Goal: Ask a question: Seek information or help from site administrators or community

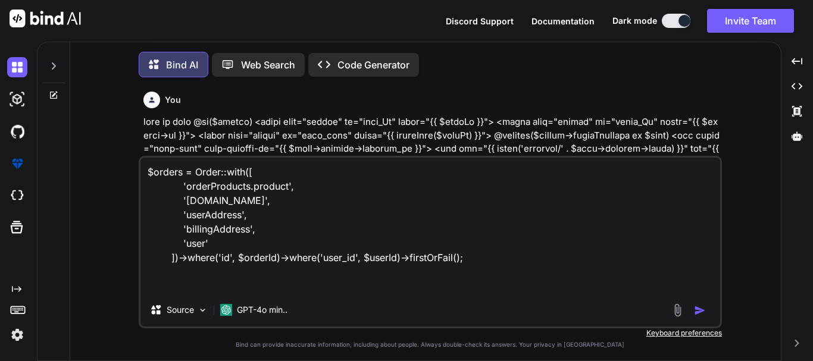
scroll to position [9269, 0]
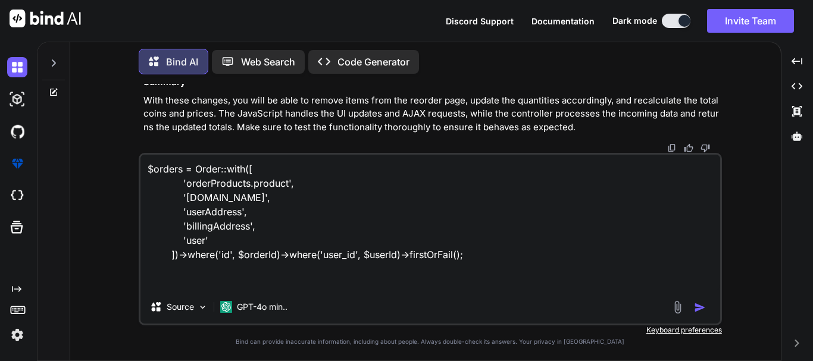
type textarea "$orders = Order::with([ 'orderProducts.product', '[DOMAIN_NAME]', 'userAddress'…"
type textarea "x"
type textarea "$orders = Order::with([ 'orderProducts.product', '[DOMAIN_NAME]', 'userAddress'…"
type textarea "x"
type textarea "$orders = Order::with([ 'orderProducts.product', '[DOMAIN_NAME]', 'userAddress'…"
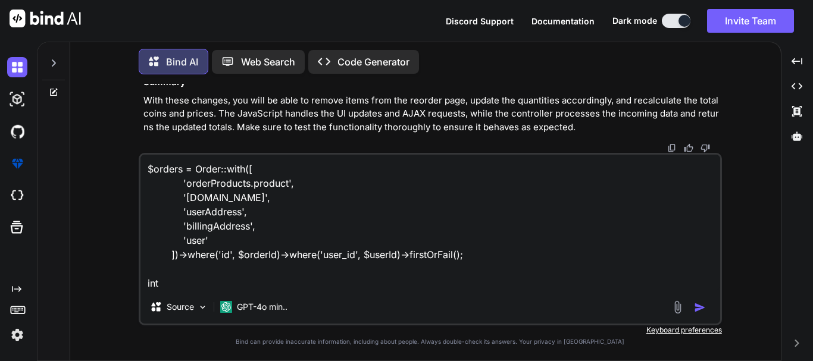
type textarea "x"
type textarea "$orders = Order::with([ 'orderProducts.product', '[DOMAIN_NAME]', 'userAddress'…"
type textarea "x"
type textarea "$orders = Order::with([ 'orderProducts.product', '[DOMAIN_NAME]', 'userAddress'…"
type textarea "x"
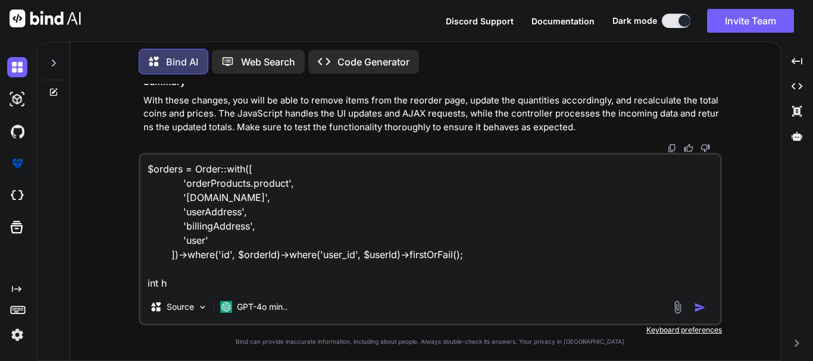
type textarea "$orders = Order::with([ 'orderProducts.product', '[DOMAIN_NAME]', 'userAddress'…"
type textarea "x"
type textarea "$orders = Order::with([ 'orderProducts.product', '[DOMAIN_NAME]', 'userAddress'…"
type textarea "x"
type textarea "$orders = Order::with([ 'orderProducts.product', '[DOMAIN_NAME]', 'userAddress'…"
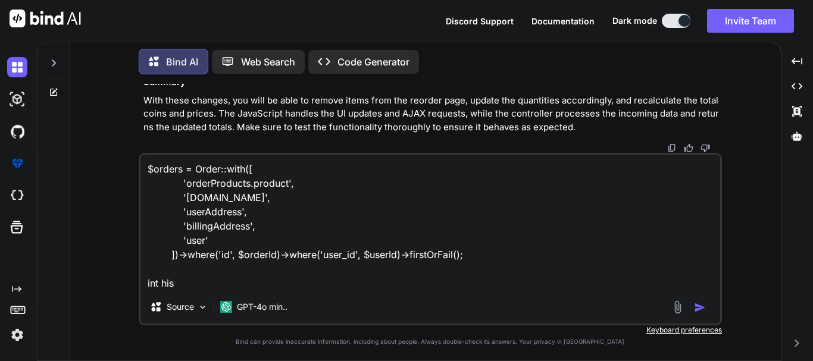
type textarea "x"
type textarea "$orders = Order::with([ 'orderProducts.product', '[DOMAIN_NAME]', 'userAddress'…"
type textarea "x"
type textarea "$orders = Order::with([ 'orderProducts.product', '[DOMAIN_NAME]', 'userAddress'…"
type textarea "x"
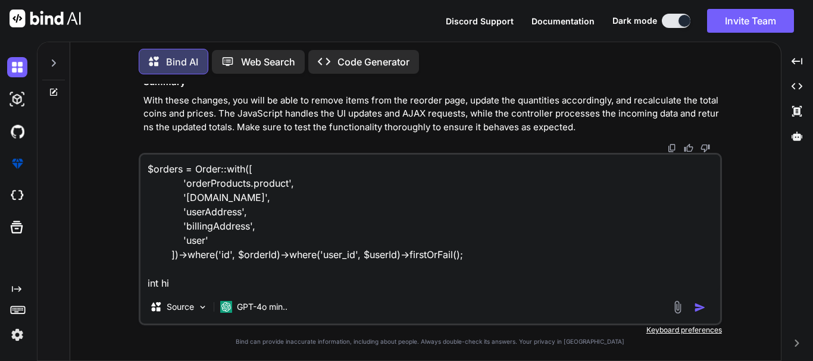
type textarea "$orders = Order::with([ 'orderProducts.product', '[DOMAIN_NAME]', 'userAddress'…"
type textarea "x"
type textarea "$orders = Order::with([ 'orderProducts.product', '[DOMAIN_NAME]', 'userAddress'…"
type textarea "x"
type textarea "$orders = Order::with([ 'orderProducts.product', '[DOMAIN_NAME]', 'userAddress'…"
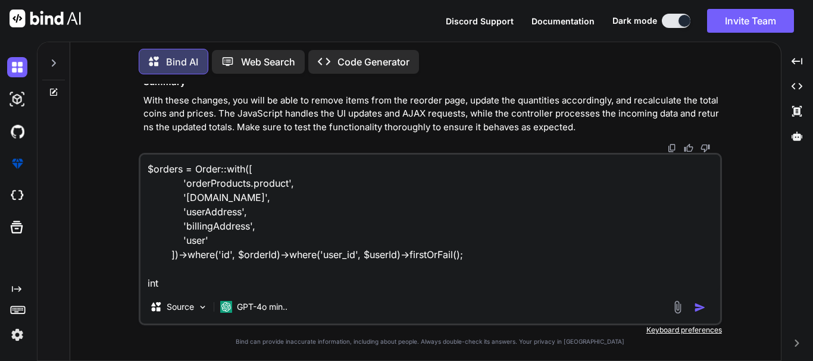
type textarea "x"
type textarea "$orders = Order::with([ 'orderProducts.product', '[DOMAIN_NAME]', 'userAddress'…"
type textarea "x"
type textarea "$orders = Order::with([ 'orderProducts.product', '[DOMAIN_NAME]', 'userAddress'…"
type textarea "x"
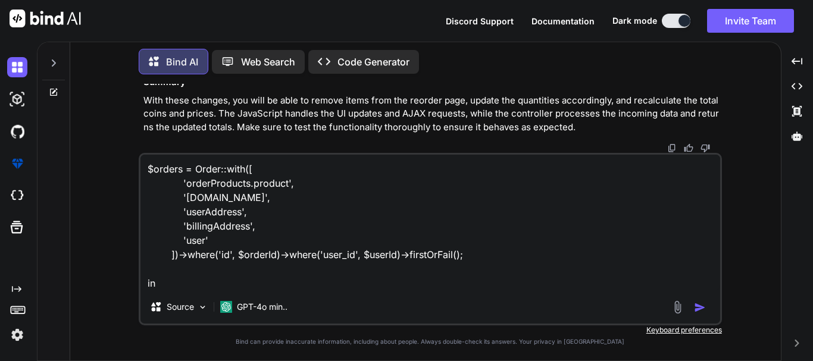
type textarea "$orders = Order::with([ 'orderProducts.product', '[DOMAIN_NAME]', 'userAddress'…"
type textarea "x"
type textarea "$orders = Order::with([ 'orderProducts.product', '[DOMAIN_NAME]', 'userAddress'…"
type textarea "x"
type textarea "$orders = Order::with([ 'orderProducts.product', '[DOMAIN_NAME]', 'userAddress'…"
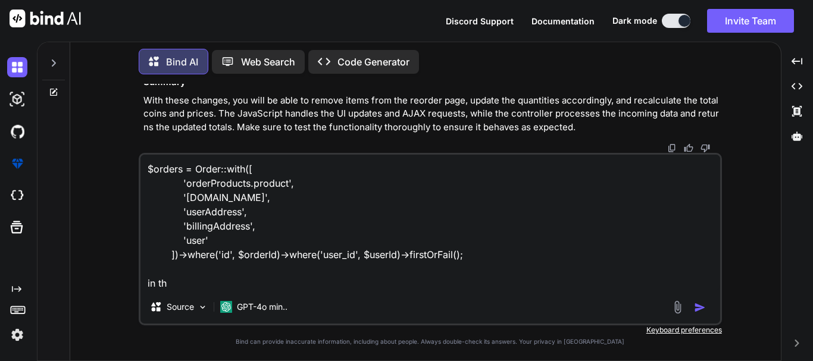
type textarea "x"
type textarea "$orders = Order::with([ 'orderProducts.product', '[DOMAIN_NAME]', 'userAddress'…"
type textarea "x"
type textarea "$orders = Order::with([ 'orderProducts.product', '[DOMAIN_NAME]', 'userAddress'…"
type textarea "x"
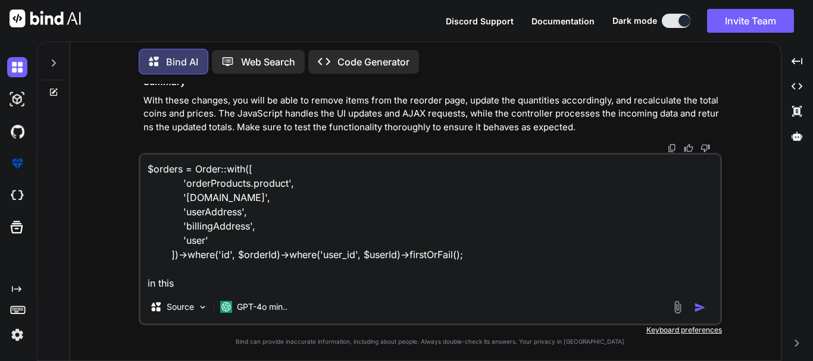
type textarea "$orders = Order::with([ 'orderProducts.product', '[DOMAIN_NAME]', 'userAddress'…"
type textarea "x"
type textarea "$orders = Order::with([ 'orderProducts.product', '[DOMAIN_NAME]', 'userAddress'…"
type textarea "x"
type textarea "$orders = Order::with([ 'orderProducts.product', '[DOMAIN_NAME]', 'userAddress'…"
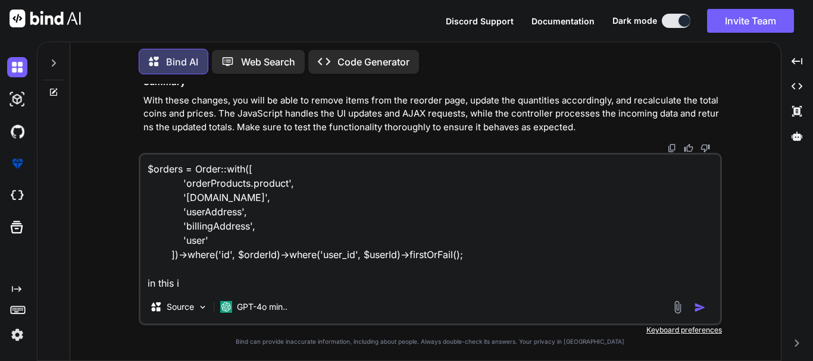
type textarea "x"
type textarea "$orders = Order::with([ 'orderProducts.product', '[DOMAIN_NAME]', 'userAddress'…"
type textarea "x"
type textarea "$orders = Order::with([ 'orderProducts.product', '[DOMAIN_NAME]', 'userAddress'…"
type textarea "x"
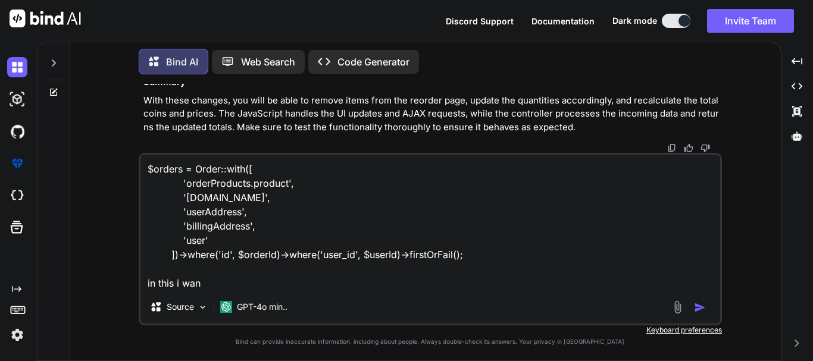
type textarea "$orders = Order::with([ 'orderProducts.product', '[DOMAIN_NAME]', 'userAddress'…"
type textarea "x"
type textarea "$orders = Order::with([ 'orderProducts.product', '[DOMAIN_NAME]', 'userAddress'…"
type textarea "x"
type textarea "$orders = Order::with([ 'orderProducts.product', '[DOMAIN_NAME]', 'userAddress'…"
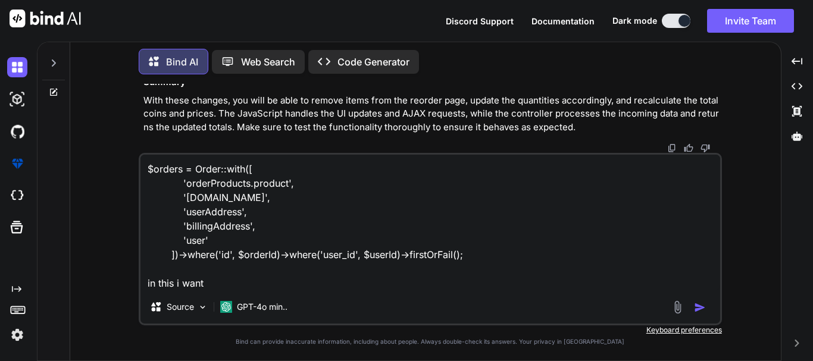
type textarea "x"
type textarea "$orders = Order::with([ 'orderProducts.product', '[DOMAIN_NAME]', 'userAddress'…"
type textarea "x"
type textarea "$orders = Order::with([ 'orderProducts.product', '[DOMAIN_NAME]', 'userAddress'…"
type textarea "x"
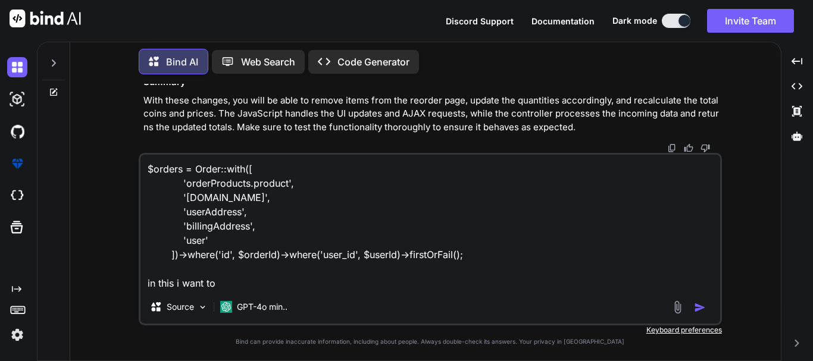
type textarea "$orders = Order::with([ 'orderProducts.product', '[DOMAIN_NAME]', 'userAddress'…"
type textarea "x"
type textarea "$orders = Order::with([ 'orderProducts.product', '[DOMAIN_NAME]', 'userAddress'…"
type textarea "x"
type textarea "$orders = Order::with([ 'orderProducts.product', '[DOMAIN_NAME]', 'userAddress'…"
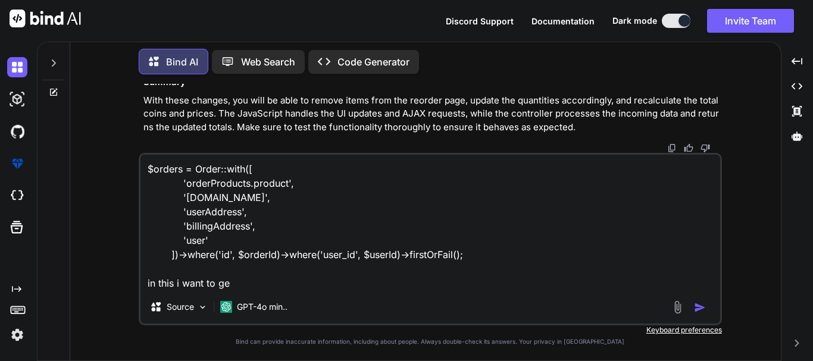
type textarea "x"
type textarea "$orders = Order::with([ 'orderProducts.product', '[DOMAIN_NAME]', 'userAddress'…"
type textarea "x"
type textarea "$orders = Order::with([ 'orderProducts.product', '[DOMAIN_NAME]', 'userAddress'…"
type textarea "x"
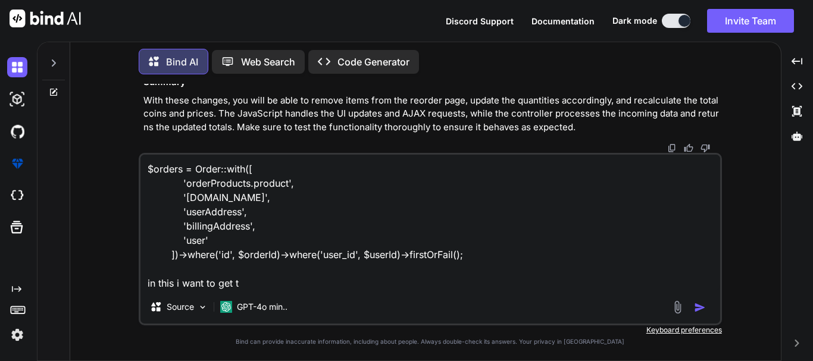
type textarea "$orders = Order::with([ 'orderProducts.product', '[DOMAIN_NAME]', 'userAddress'…"
type textarea "x"
type textarea "$orders = Order::with([ 'orderProducts.product', '[DOMAIN_NAME]', 'userAddress'…"
type textarea "x"
type textarea "$orders = Order::with([ 'orderProducts.product', '[DOMAIN_NAME]', 'userAddress'…"
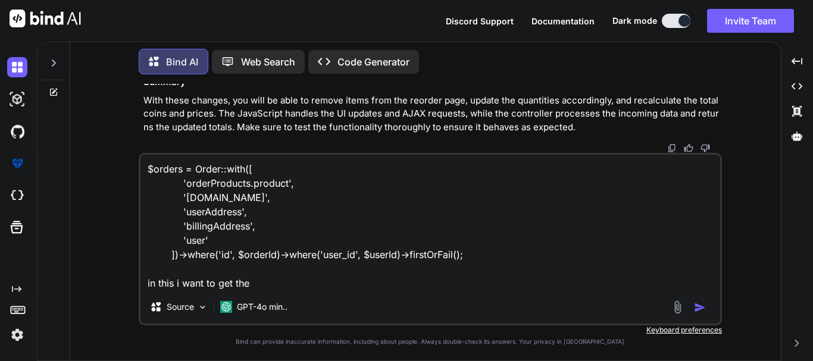
type textarea "x"
type textarea "$orders = Order::with([ 'orderProducts.product', '[DOMAIN_NAME]', 'userAddress'…"
type textarea "x"
type textarea "$orders = Order::with([ 'orderProducts.product', '[DOMAIN_NAME]', 'userAddress'…"
type textarea "x"
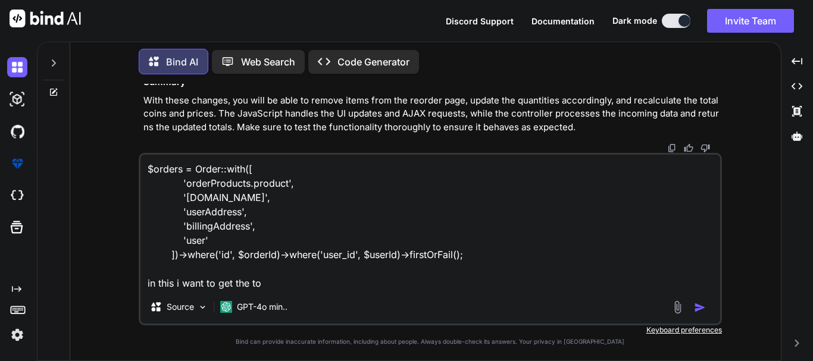
type textarea "$orders = Order::with([ 'orderProducts.product', '[DOMAIN_NAME]', 'userAddress'…"
type textarea "x"
type textarea "$orders = Order::with([ 'orderProducts.product', '[DOMAIN_NAME]', 'userAddress'…"
type textarea "x"
type textarea "$orders = Order::with([ 'orderProducts.product', '[DOMAIN_NAME]', 'userAddress'…"
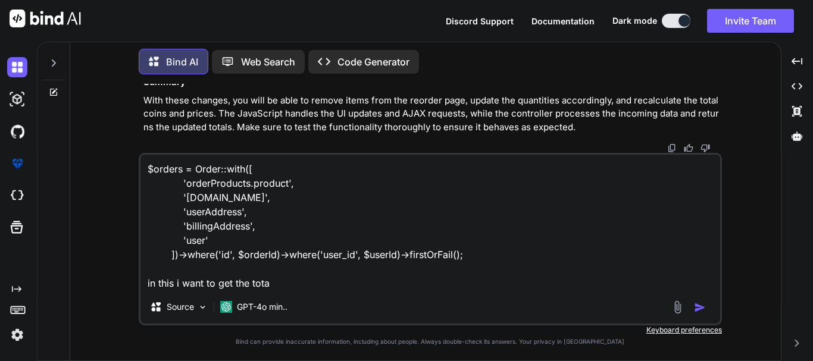
type textarea "x"
type textarea "$orders = Order::with([ 'orderProducts.product', '[DOMAIN_NAME]', 'userAddress'…"
type textarea "x"
type textarea "$orders = Order::with([ 'orderProducts.product', '[DOMAIN_NAME]', 'userAddress'…"
type textarea "x"
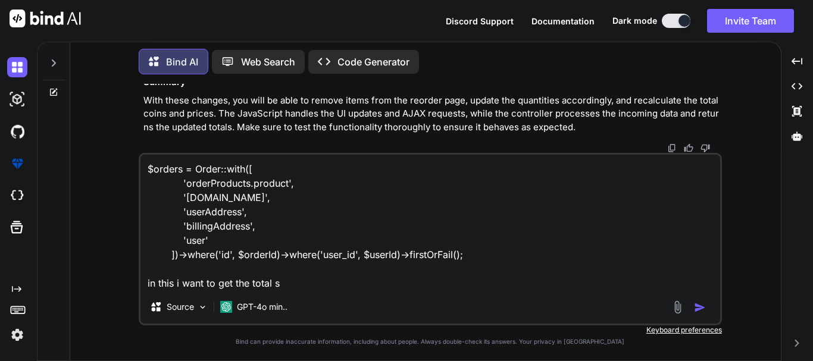
type textarea "$orders = Order::with([ 'orderProducts.product', '[DOMAIN_NAME]', 'userAddress'…"
type textarea "x"
type textarea "$orders = Order::with([ 'orderProducts.product', '[DOMAIN_NAME]', 'userAddress'…"
type textarea "x"
type textarea "$orders = Order::with([ 'orderProducts.product', '[DOMAIN_NAME]', 'userAddress'…"
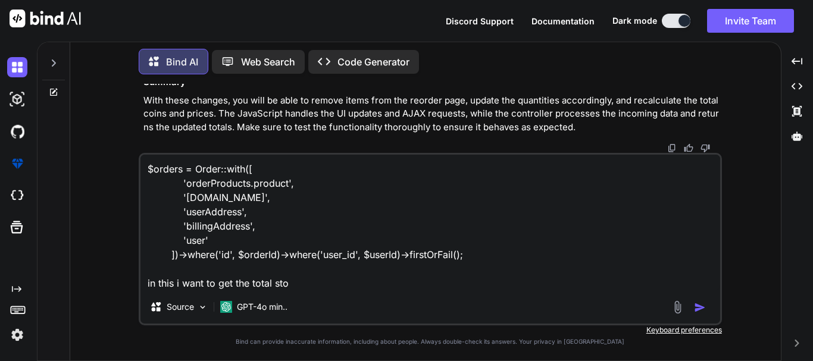
type textarea "x"
type textarea "$orders = Order::with([ 'orderProducts.product', '[DOMAIN_NAME]', 'userAddress'…"
type textarea "x"
type textarea "$orders = Order::with([ 'orderProducts.product', '[DOMAIN_NAME]', 'userAddress'…"
type textarea "x"
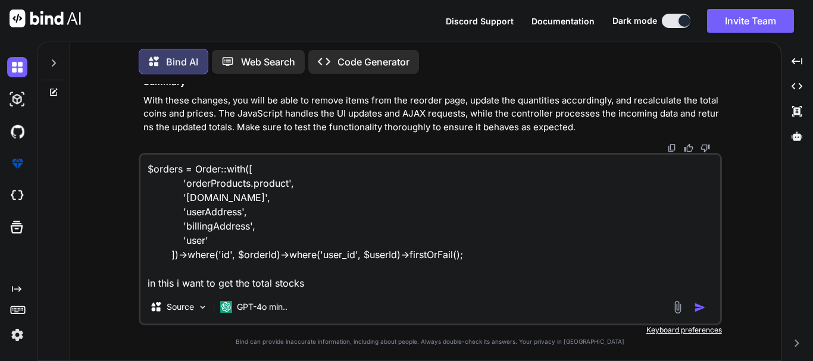
type textarea "$orders = Order::with([ 'orderProducts.product', '[DOMAIN_NAME]', 'userAddress'…"
type textarea "x"
type textarea "$orders = Order::with([ 'orderProducts.product', '[DOMAIN_NAME]', 'userAddress'…"
type textarea "x"
type textarea "$orders = Order::with([ 'orderProducts.product', '[DOMAIN_NAME]', 'userAddress'…"
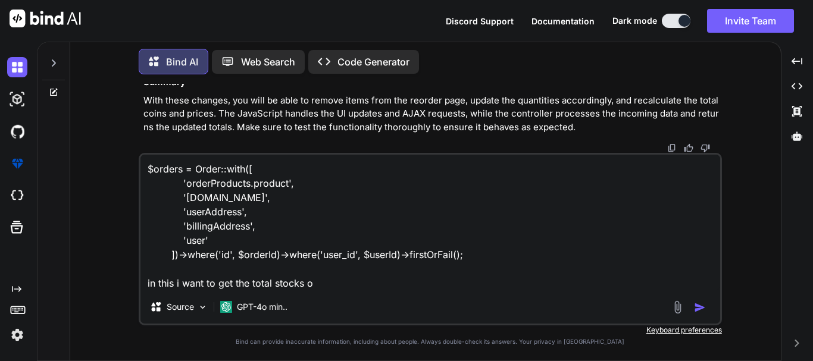
type textarea "x"
type textarea "$orders = Order::with([ 'orderProducts.product', '[DOMAIN_NAME]', 'userAddress'…"
type textarea "x"
type textarea "$orders = Order::with([ 'orderProducts.product', '[DOMAIN_NAME]', 'userAddress'…"
type textarea "x"
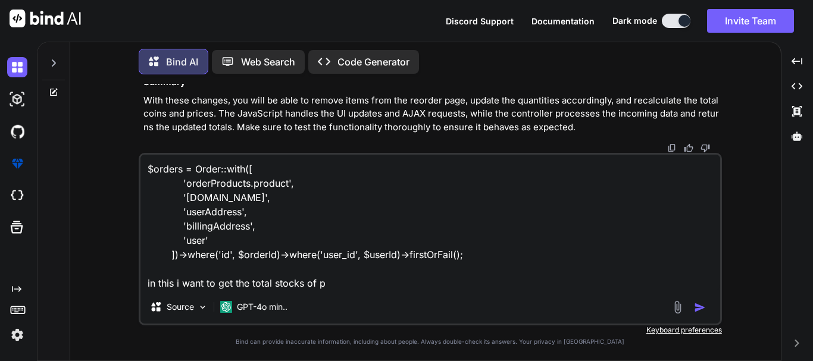
type textarea "$orders = Order::with([ 'orderProducts.product', '[DOMAIN_NAME]', 'userAddress'…"
type textarea "x"
type textarea "$orders = Order::with([ 'orderProducts.product', '[DOMAIN_NAME]', 'userAddress'…"
type textarea "x"
type textarea "$orders = Order::with([ 'orderProducts.product', '[DOMAIN_NAME]', 'userAddress'…"
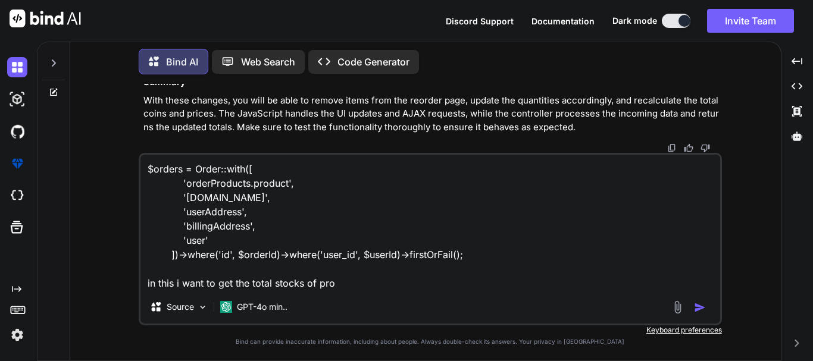
type textarea "x"
type textarea "$orders = Order::with([ 'orderProducts.product', '[DOMAIN_NAME]', 'userAddress'…"
type textarea "x"
type textarea "$orders = Order::with([ 'orderProducts.product', '[DOMAIN_NAME]', 'userAddress'…"
type textarea "x"
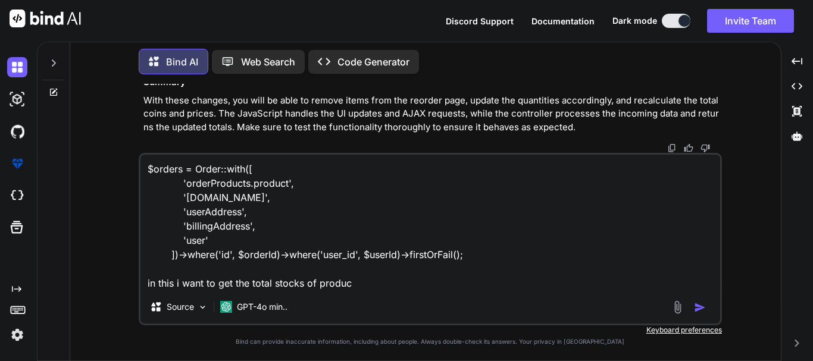
type textarea "$orders = Order::with([ 'orderProducts.product', '[DOMAIN_NAME]', 'userAddress'…"
type textarea "x"
type textarea "$orders = Order::with([ 'orderProducts.product', '[DOMAIN_NAME]', 'userAddress'…"
type textarea "x"
type textarea "$orders = Order::with([ 'orderProducts.product', '[DOMAIN_NAME]', 'userAddress'…"
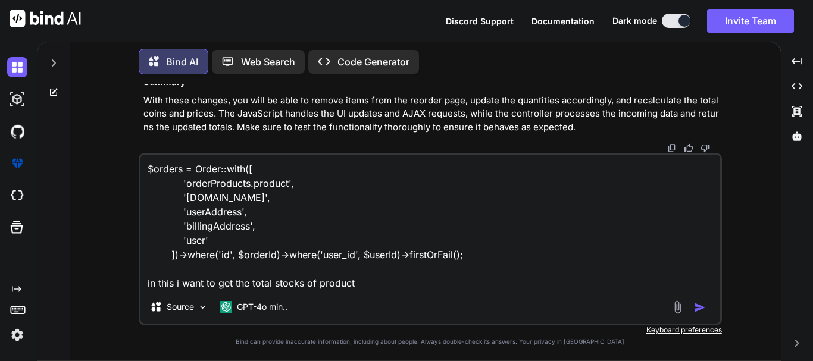
type textarea "x"
type textarea "$orders = Order::with([ 'orderProducts.product', '[DOMAIN_NAME]', 'userAddress'…"
type textarea "x"
type textarea "$orders = Order::with([ 'orderProducts.product', '[DOMAIN_NAME]', 'userAddress'…"
type textarea "x"
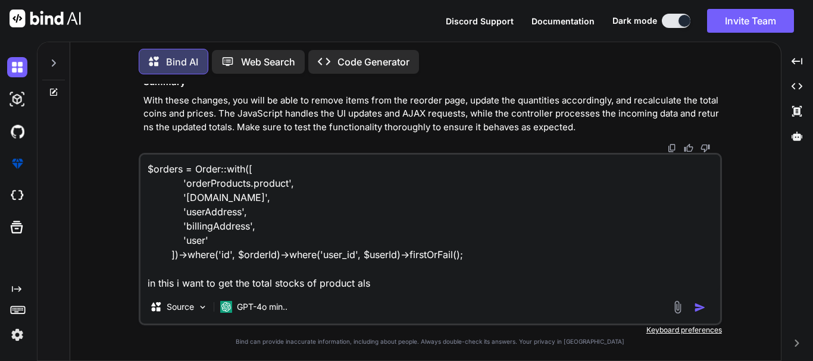
type textarea "$orders = Order::with([ 'orderProducts.product', '[DOMAIN_NAME]', 'userAddress'…"
type textarea "x"
type textarea "$orders = Order::with([ 'orderProducts.product', '[DOMAIN_NAME]', 'userAddress'…"
type textarea "x"
type textarea "$orders = Order::with([ 'orderProducts.product', '[DOMAIN_NAME]', 'userAddress'…"
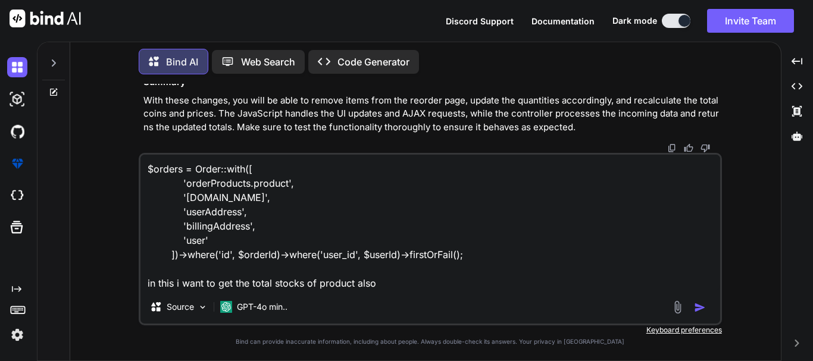
type textarea "x"
type textarea "$orders = Order::with([ 'orderProducts.product', '[DOMAIN_NAME]', 'userAddress'…"
type textarea "x"
type textarea "$orders = Order::with([ 'orderProducts.product', '[DOMAIN_NAME]', 'userAddress'…"
type textarea "x"
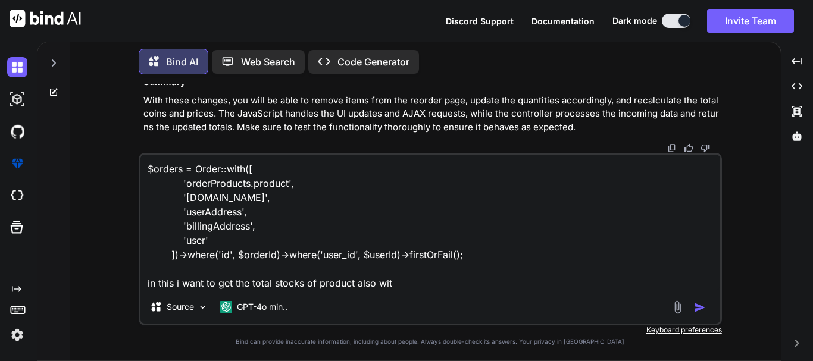
type textarea "$orders = Order::with([ 'orderProducts.product', '[DOMAIN_NAME]', 'userAddress'…"
type textarea "x"
type textarea "$orders = Order::with([ 'orderProducts.product', '[DOMAIN_NAME]', 'userAddress'…"
type textarea "x"
type textarea "$orders = Order::with([ 'orderProducts.product', '[DOMAIN_NAME]', 'userAddress'…"
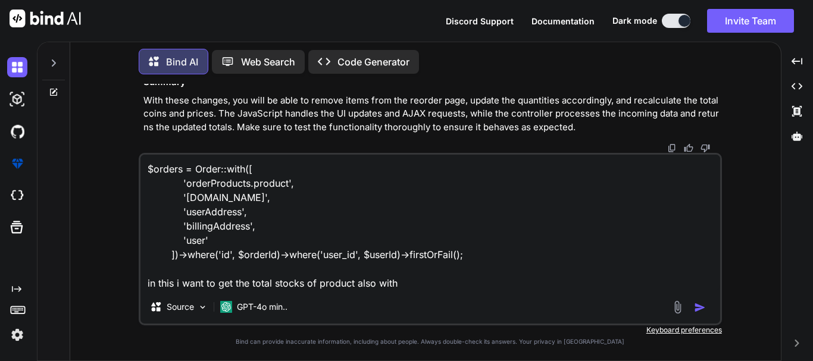
type textarea "x"
type textarea "$orders = Order::with([ 'orderProducts.product', '[DOMAIN_NAME]', 'userAddress'…"
type textarea "x"
type textarea "$orders = Order::with([ 'orderProducts.product', '[DOMAIN_NAME]', 'userAddress'…"
type textarea "x"
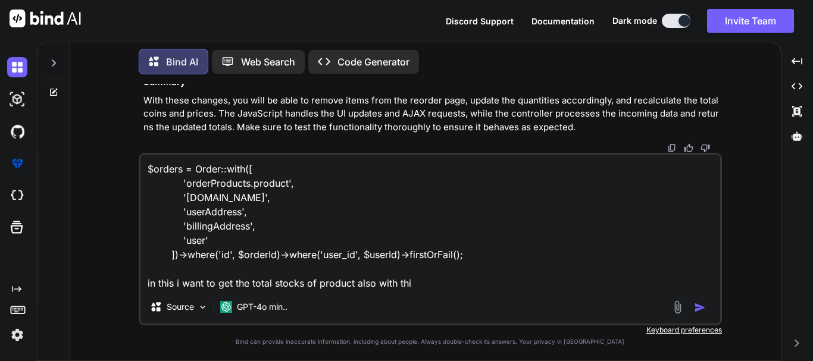
type textarea "$orders = Order::with([ 'orderProducts.product', '[DOMAIN_NAME]', 'userAddress'…"
type textarea "x"
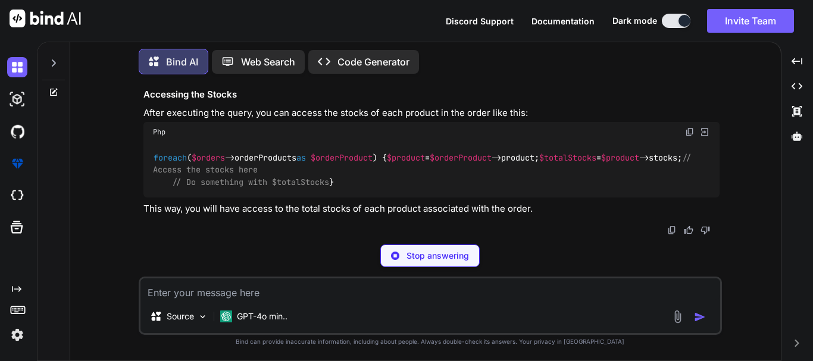
scroll to position [12903, 0]
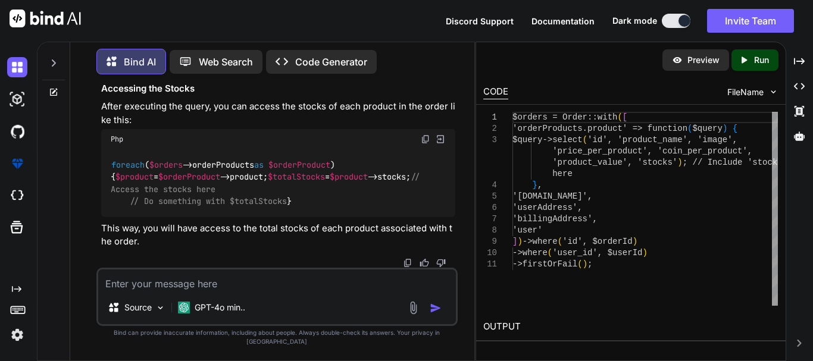
type textarea "x"
